Goal: Find specific page/section: Find specific page/section

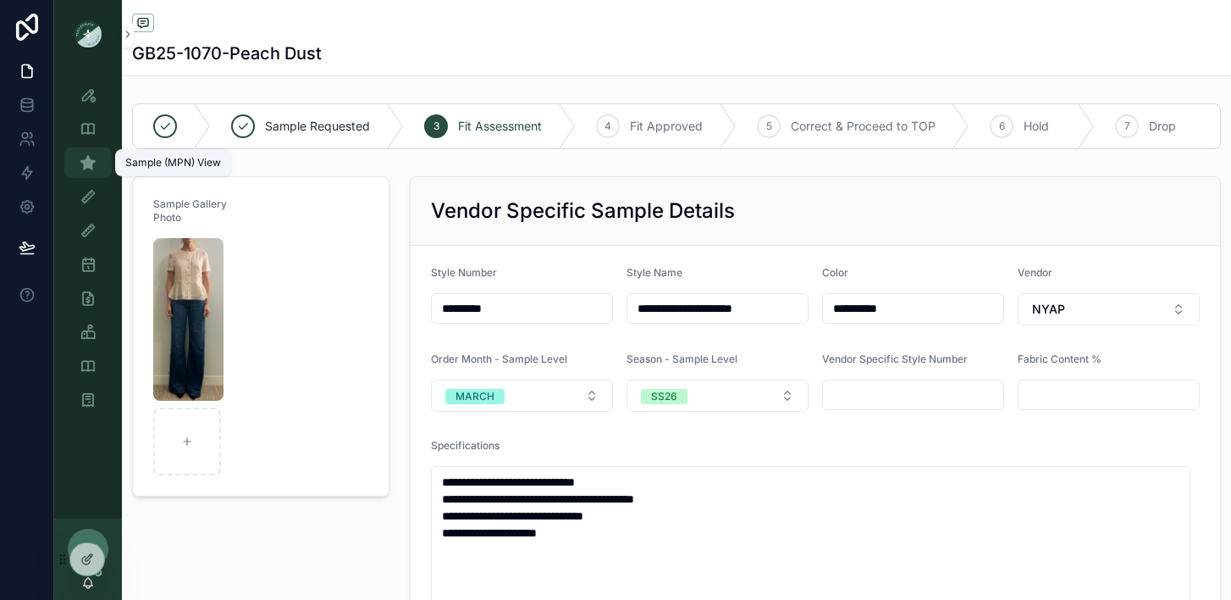
click at [87, 165] on icon "scrollable content" at bounding box center [88, 162] width 17 height 17
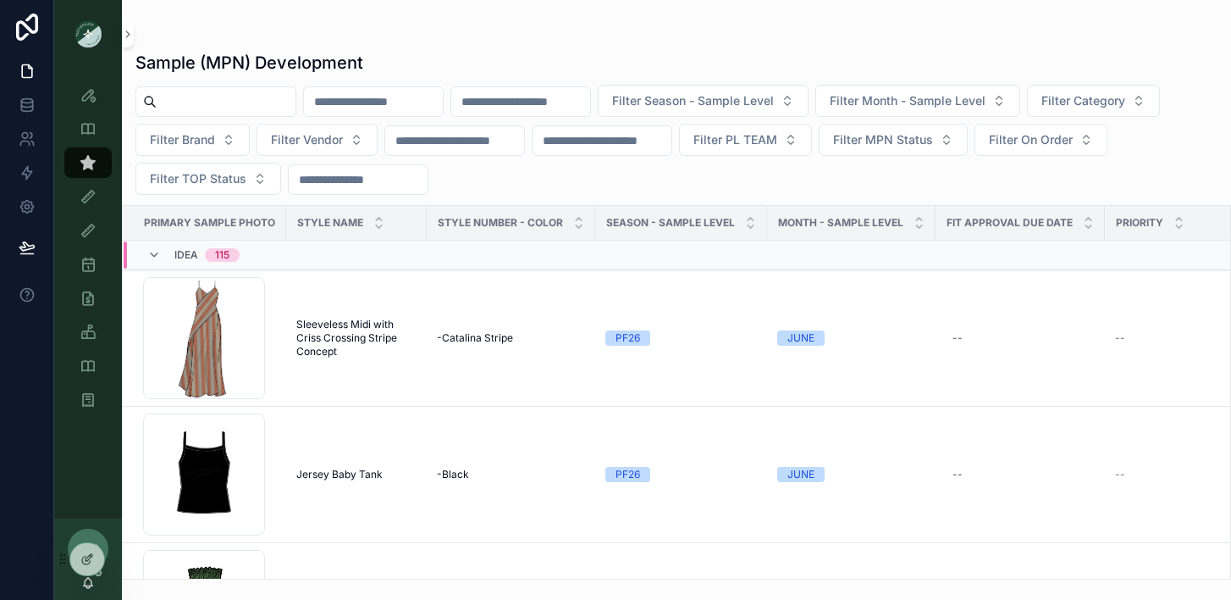
click at [200, 109] on input "scrollable content" at bounding box center [226, 102] width 139 height 24
paste input "******"
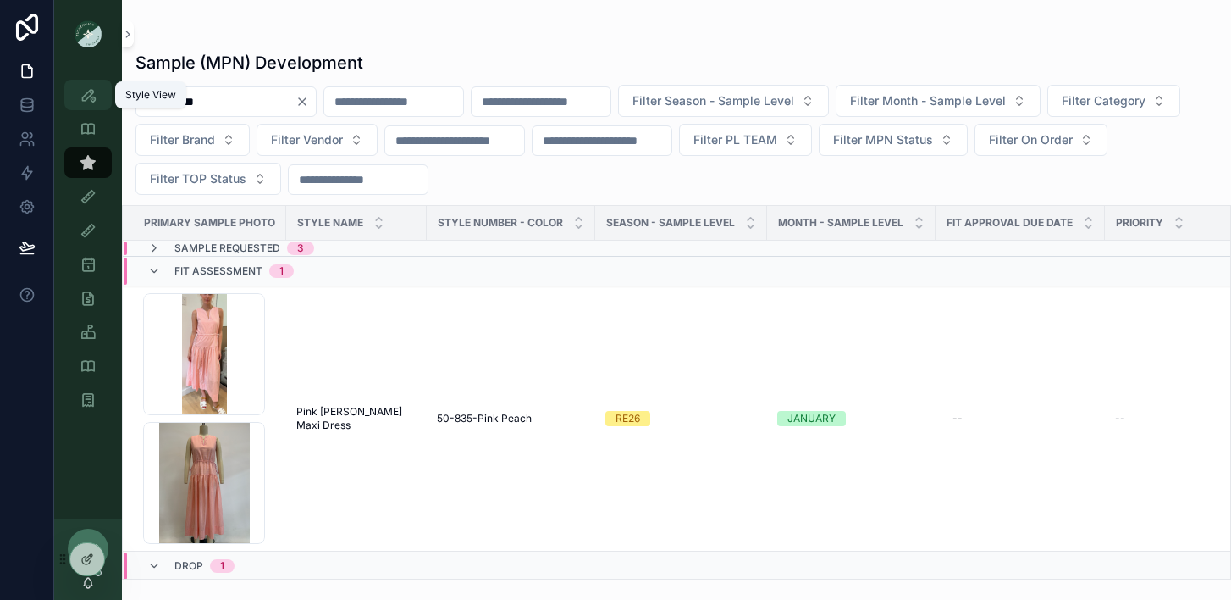
drag, startPoint x: 222, startPoint y: 98, endPoint x: 95, endPoint y: 93, distance: 127.1
click at [95, 93] on div "Style View Style View - Vendor Specific Sample (MPN) View Fit View Sample Coord…" at bounding box center [642, 300] width 1177 height 600
paste input "scrollable content"
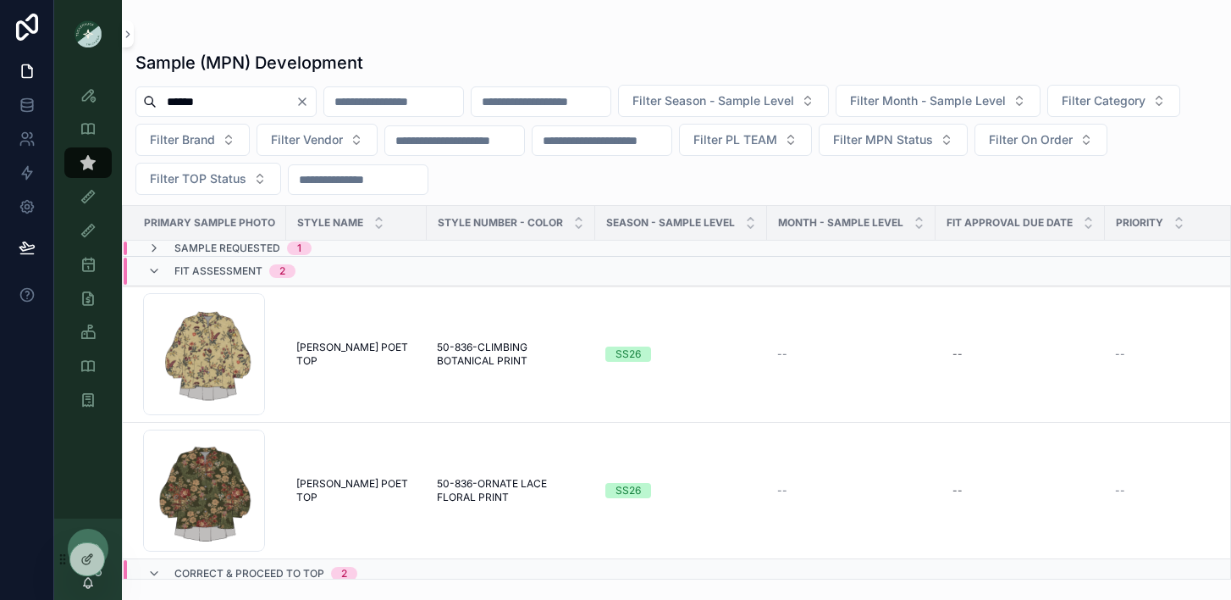
click at [203, 251] on span "Sample Requested" at bounding box center [227, 248] width 106 height 14
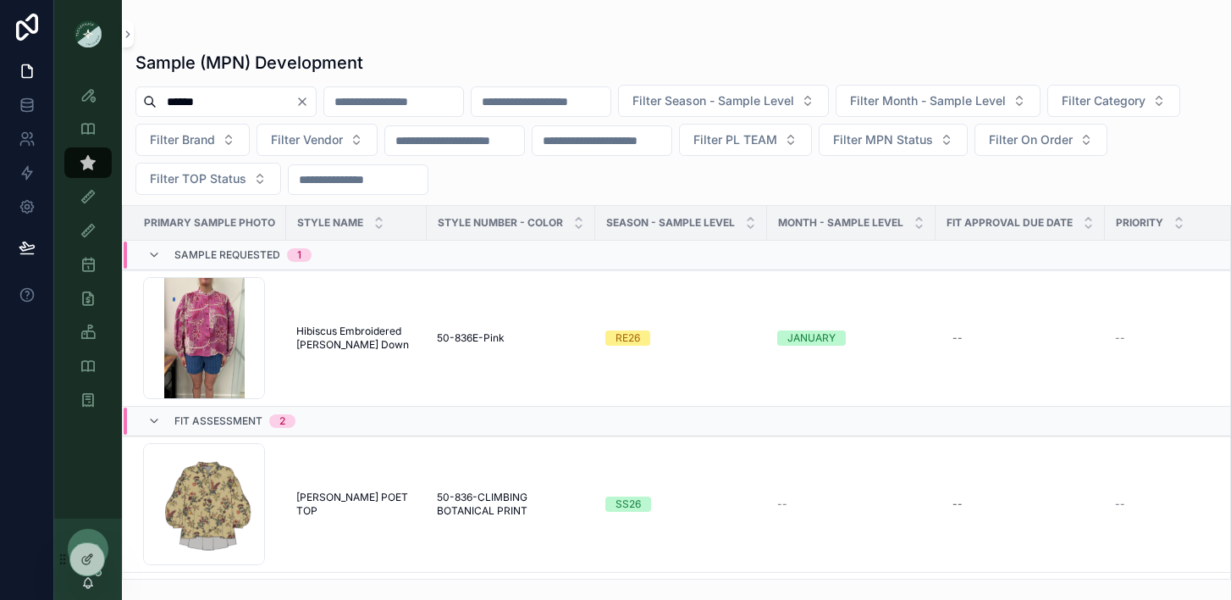
drag, startPoint x: 216, startPoint y: 102, endPoint x: 109, endPoint y: 80, distance: 109.1
click at [110, 80] on div "Style View Style View - Vendor Specific Sample (MPN) View Fit View Sample Coord…" at bounding box center [642, 300] width 1177 height 600
paste input "**"
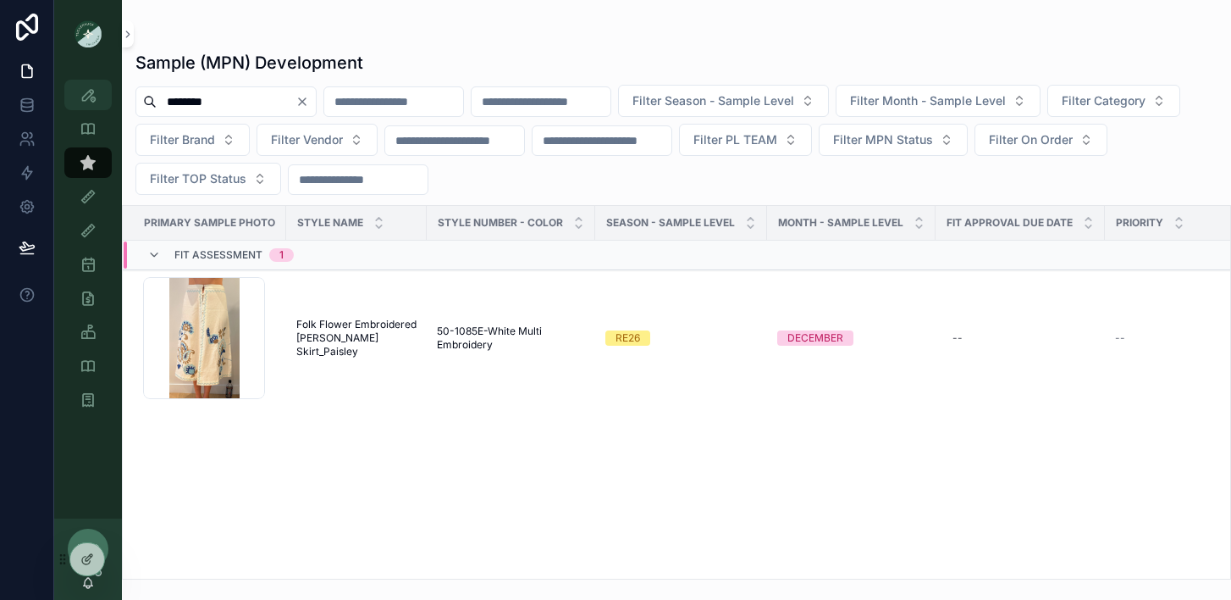
drag, startPoint x: 229, startPoint y: 102, endPoint x: 90, endPoint y: 90, distance: 140.2
click at [93, 90] on div "Style View Style View - Vendor Specific Sample (MPN) View Fit View Sample Coord…" at bounding box center [642, 300] width 1177 height 600
paste input "scrollable content"
type input "*******"
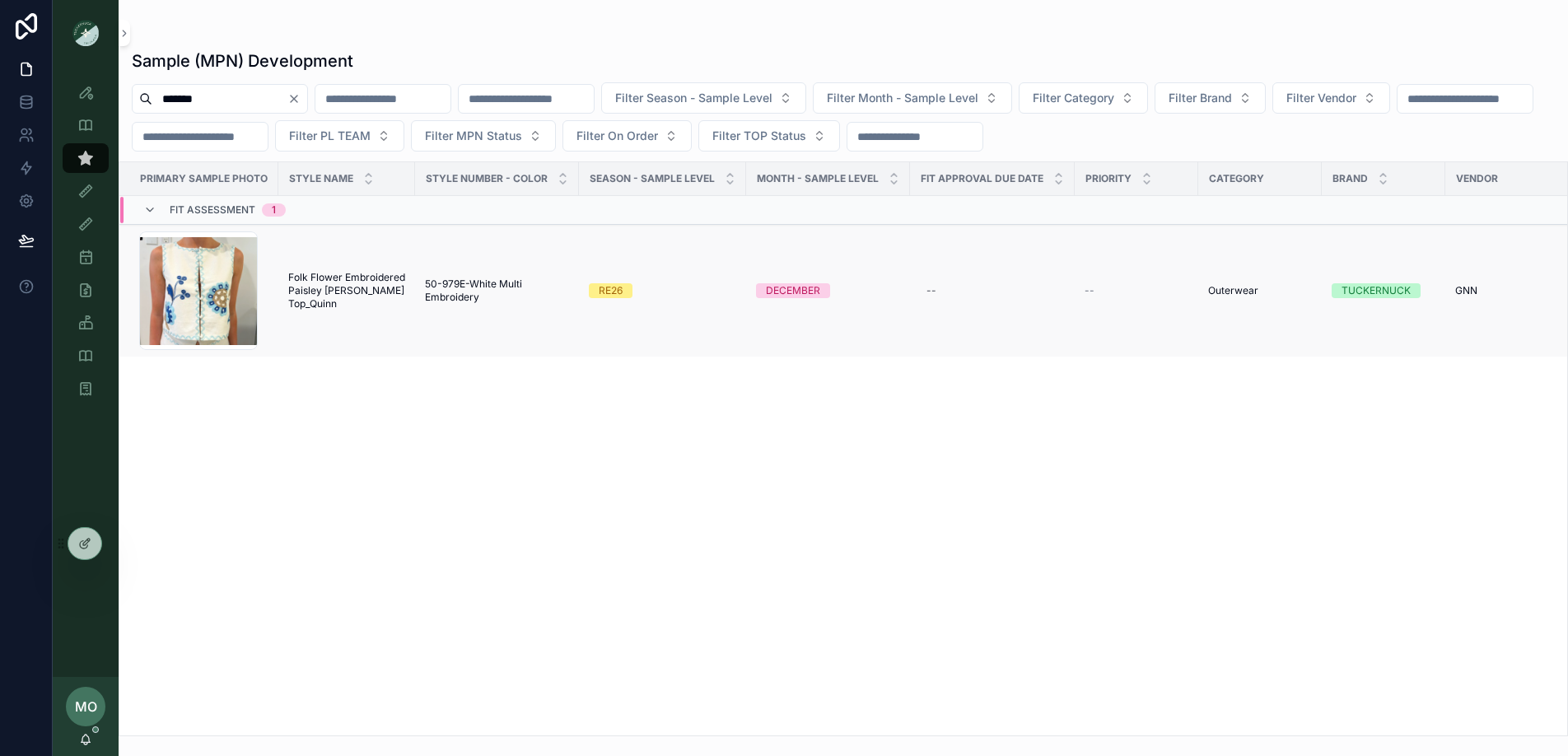
click at [358, 291] on span "Folk Flower Embroidered Paisley [PERSON_NAME] Top_Quinn" at bounding box center [346, 291] width 117 height 40
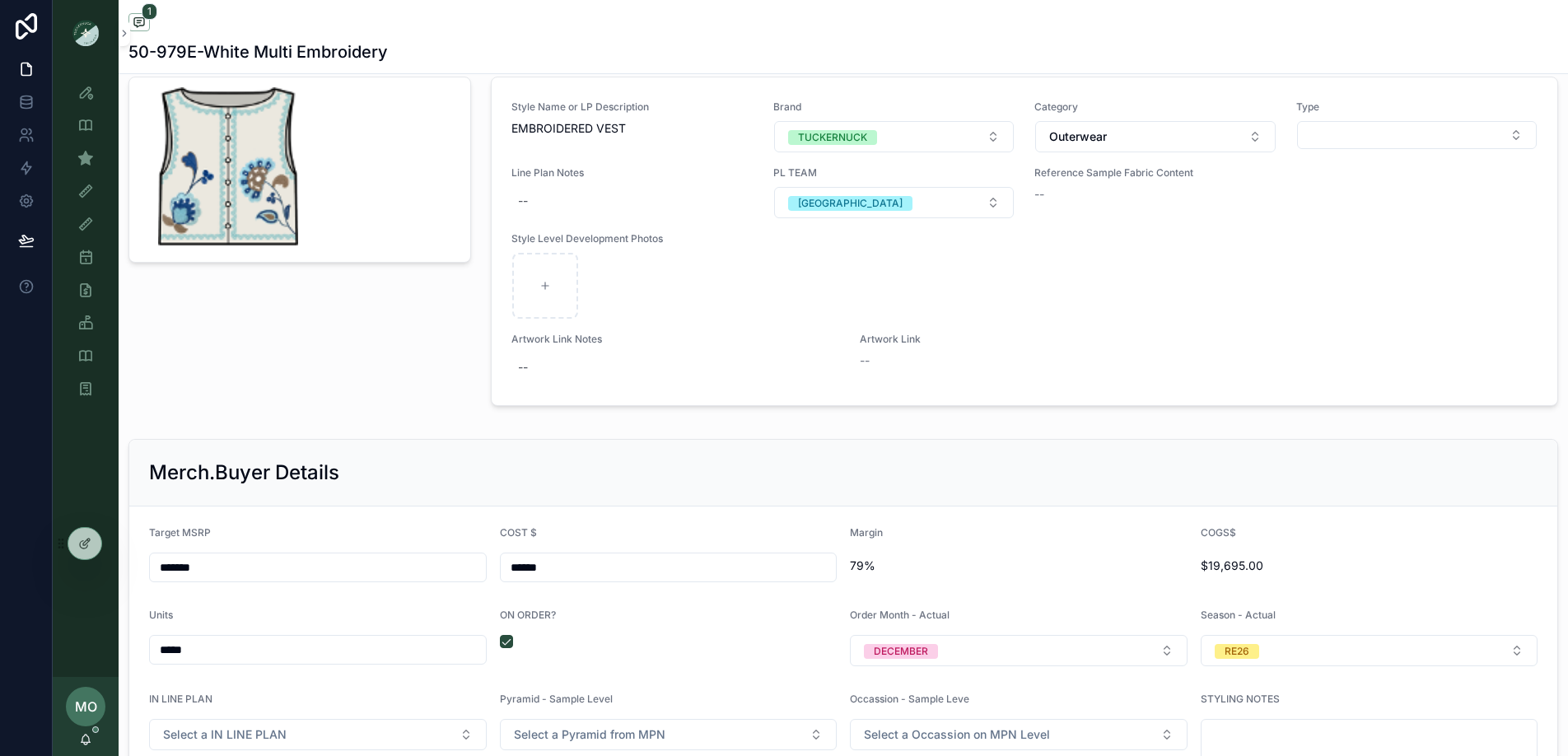
scroll to position [1740, 0]
